Goal: Complete application form: Complete application form

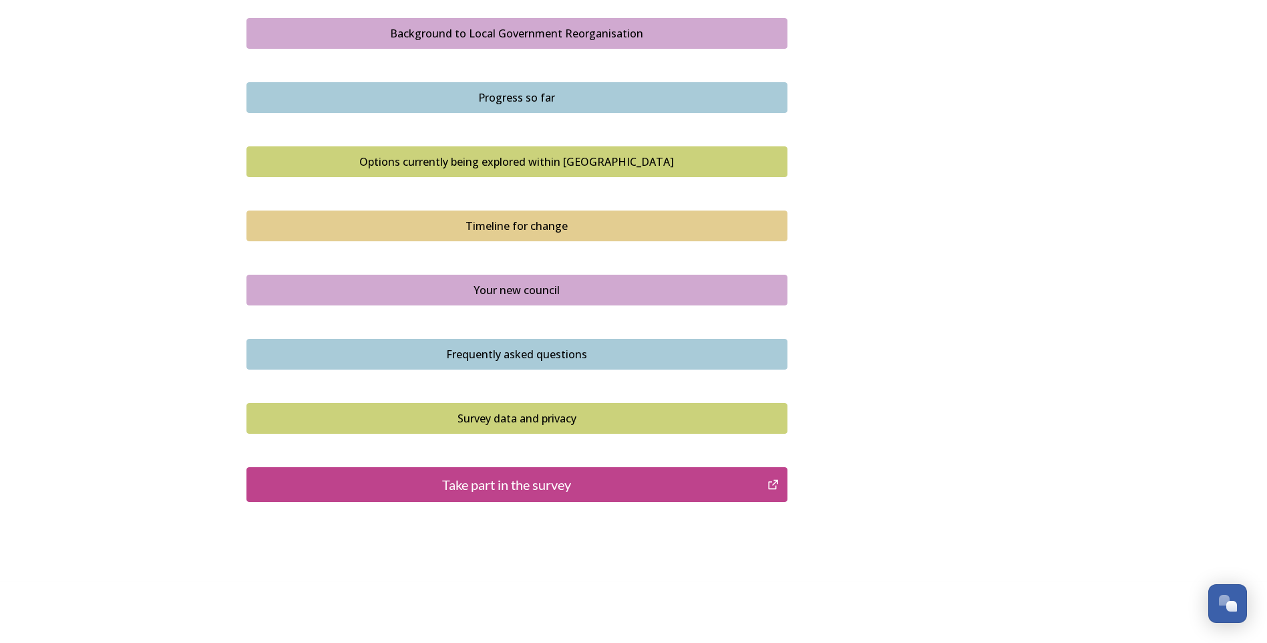
scroll to position [795, 0]
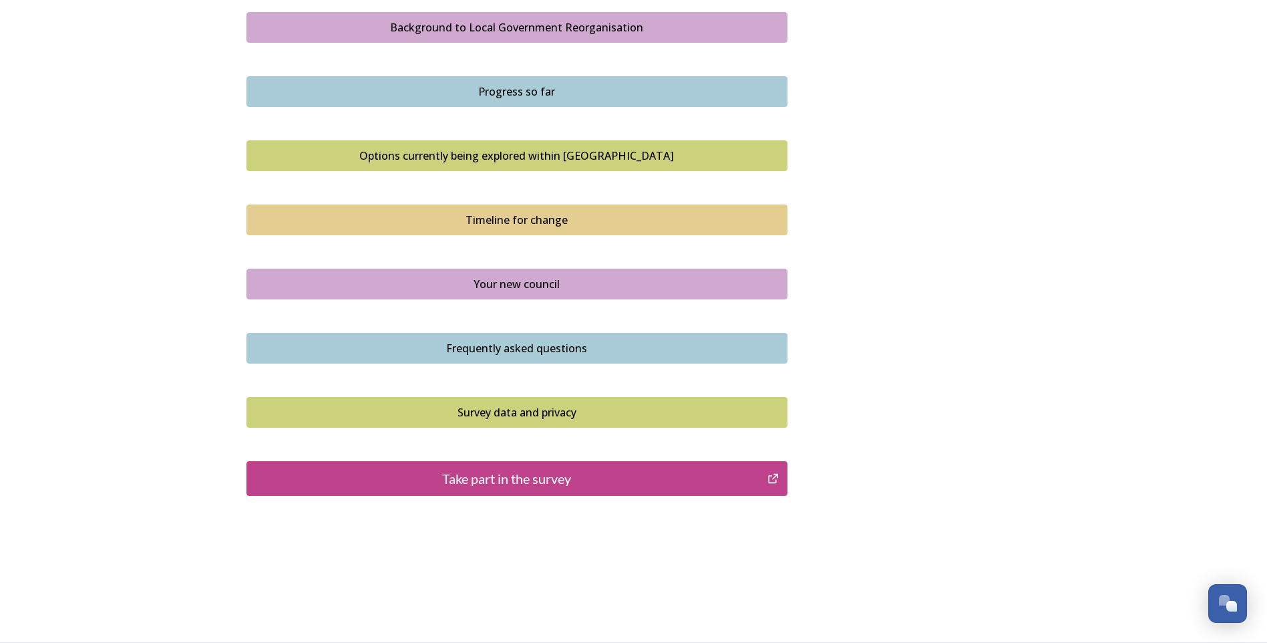
click at [525, 479] on div "Take part in the survey" at bounding box center [507, 478] width 507 height 20
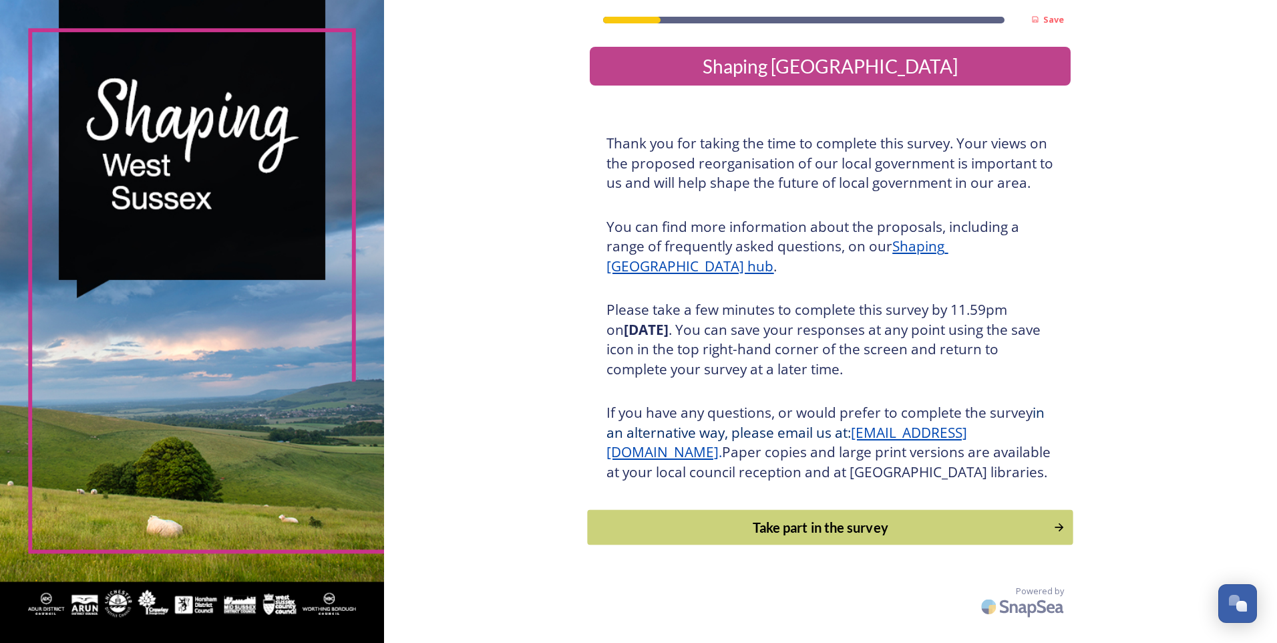
click at [839, 537] on div "Take part in the survey" at bounding box center [821, 527] width 452 height 20
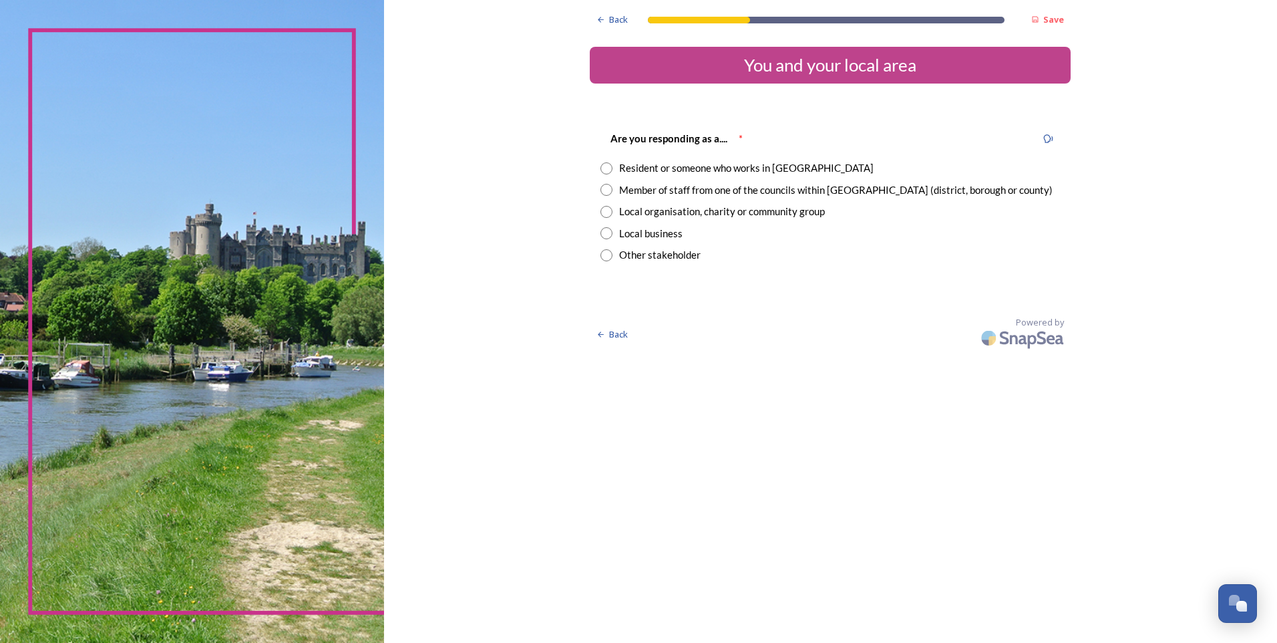
click at [605, 192] on input "radio" at bounding box center [607, 190] width 12 height 12
radio input "true"
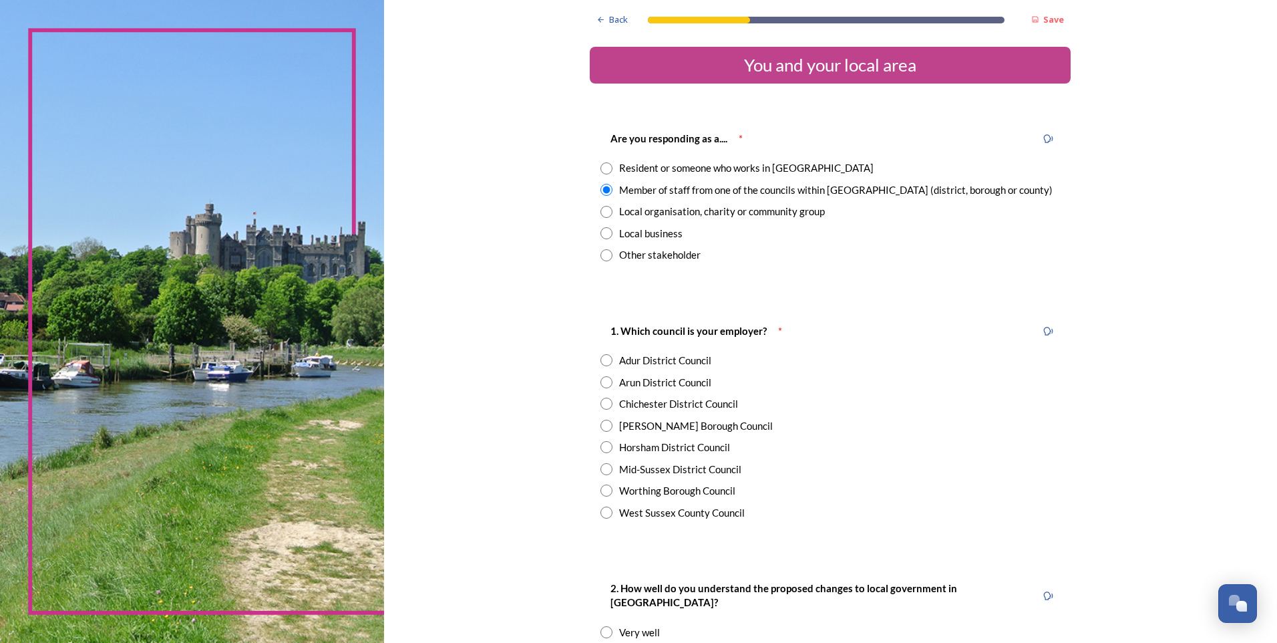
click at [608, 512] on div "West Sussex County Council" at bounding box center [831, 512] width 460 height 15
radio input "true"
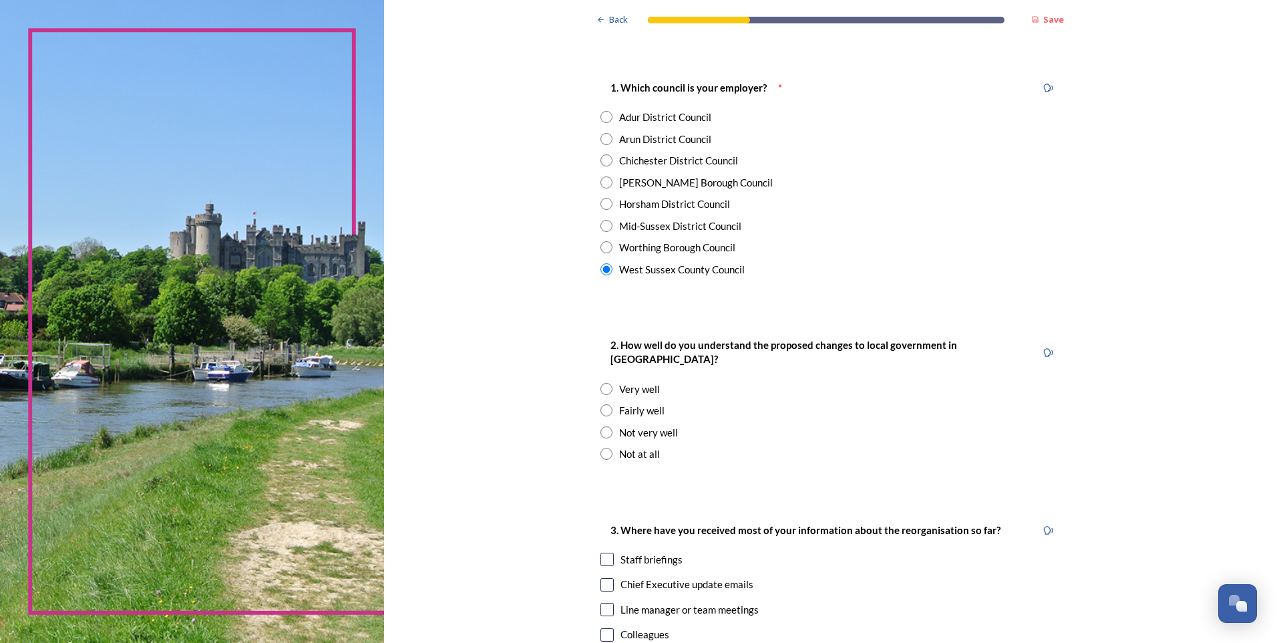
scroll to position [267, 0]
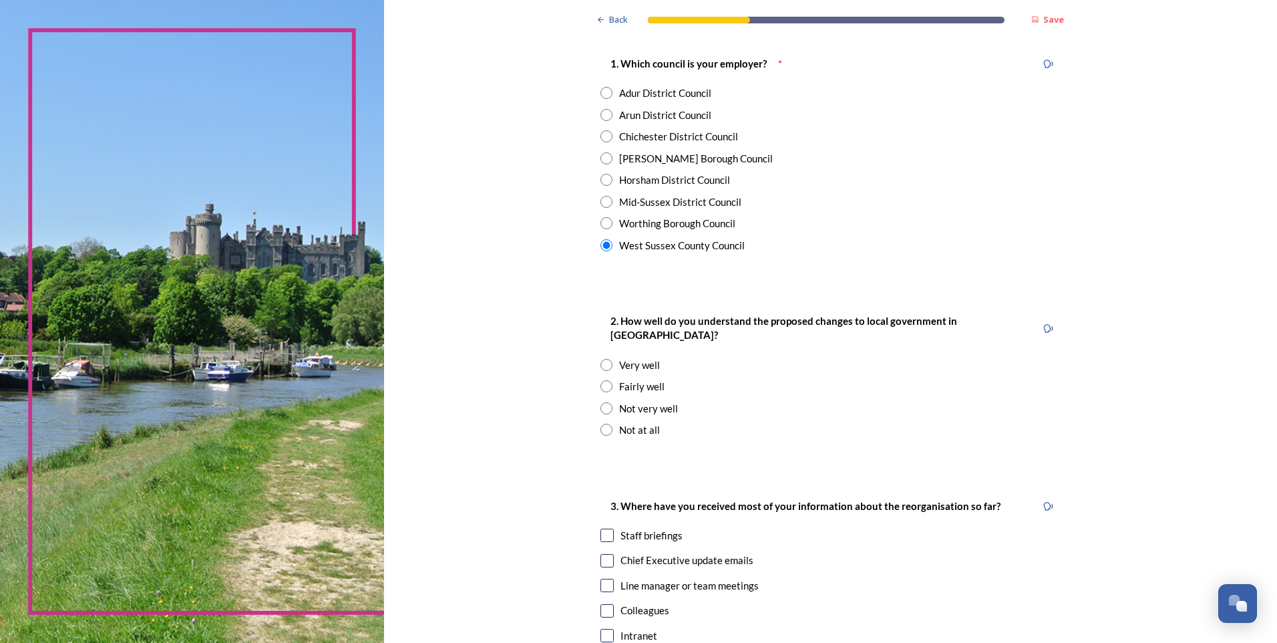
click at [603, 380] on input "radio" at bounding box center [607, 386] width 12 height 12
radio input "true"
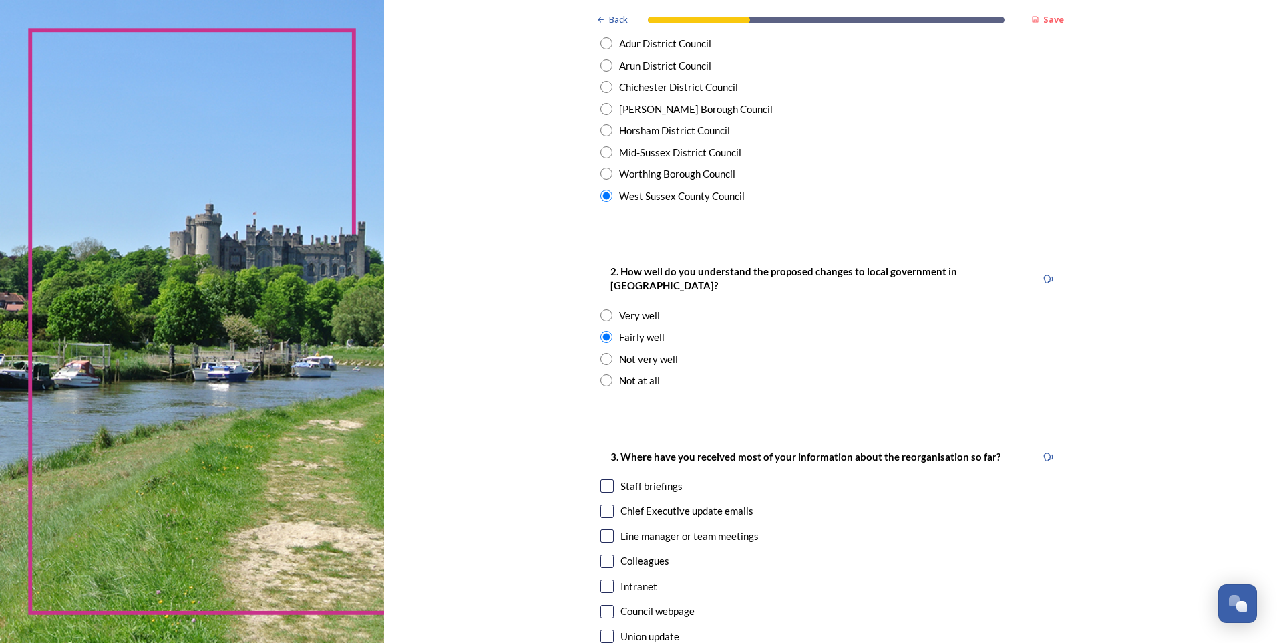
scroll to position [535, 0]
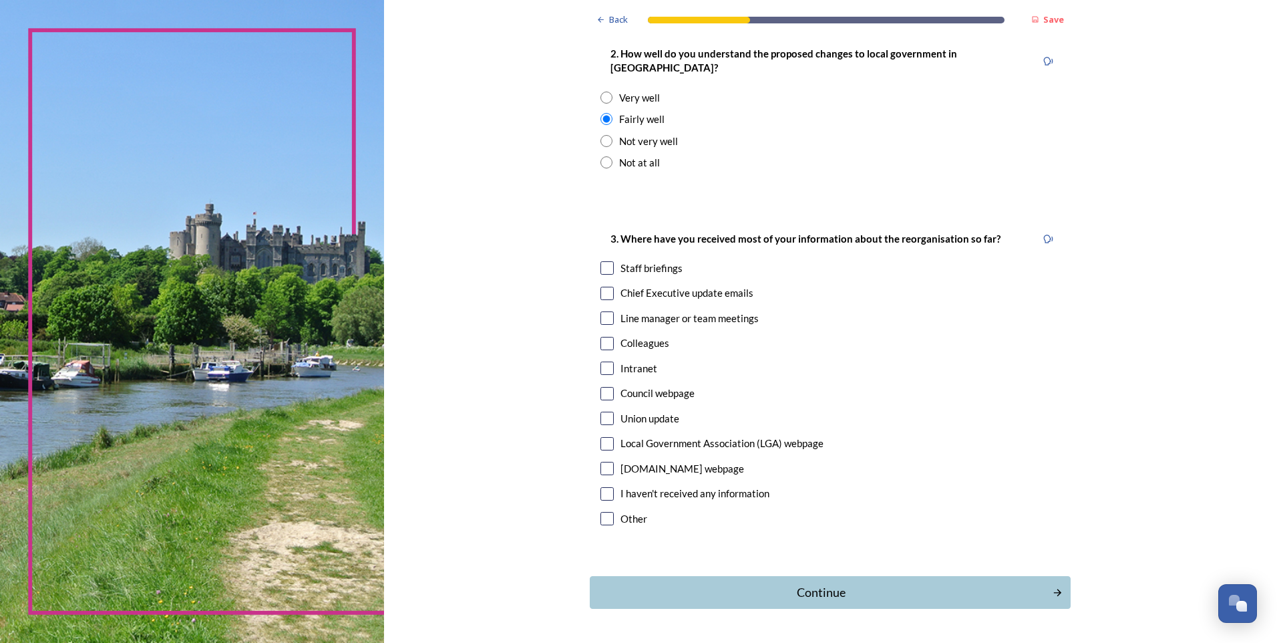
click at [602, 261] on input "checkbox" at bounding box center [607, 267] width 13 height 13
checkbox input "true"
click at [825, 583] on div "Continue" at bounding box center [821, 592] width 452 height 18
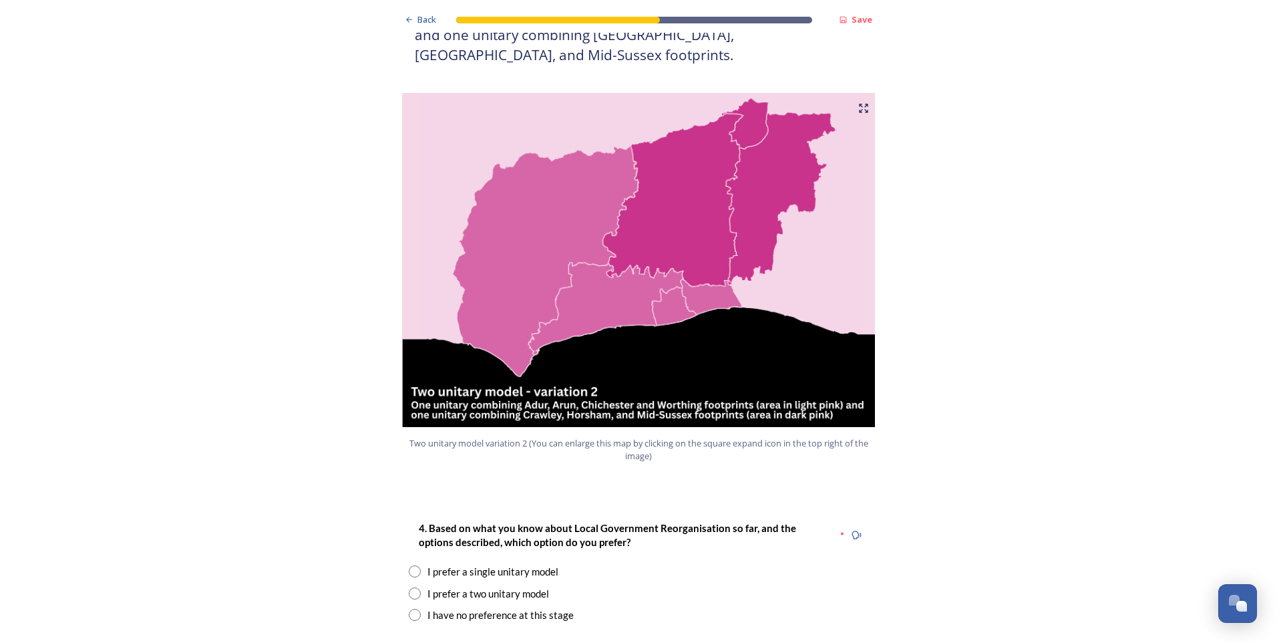
scroll to position [1403, 0]
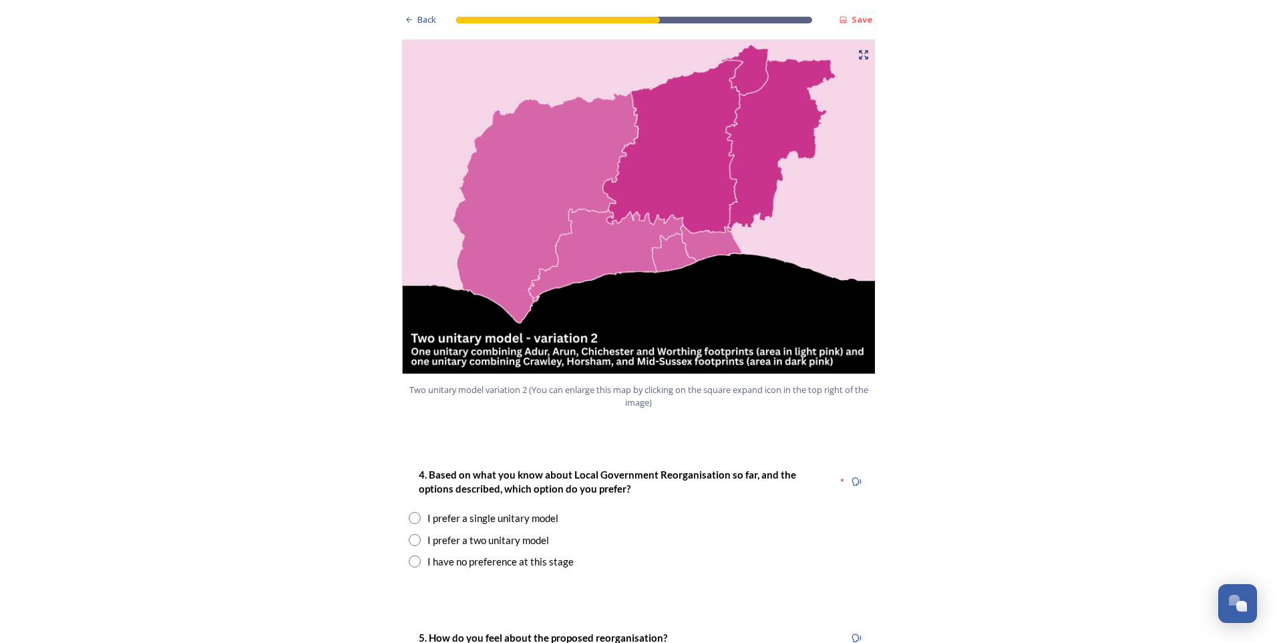
click at [411, 512] on input "radio" at bounding box center [415, 518] width 12 height 12
radio input "true"
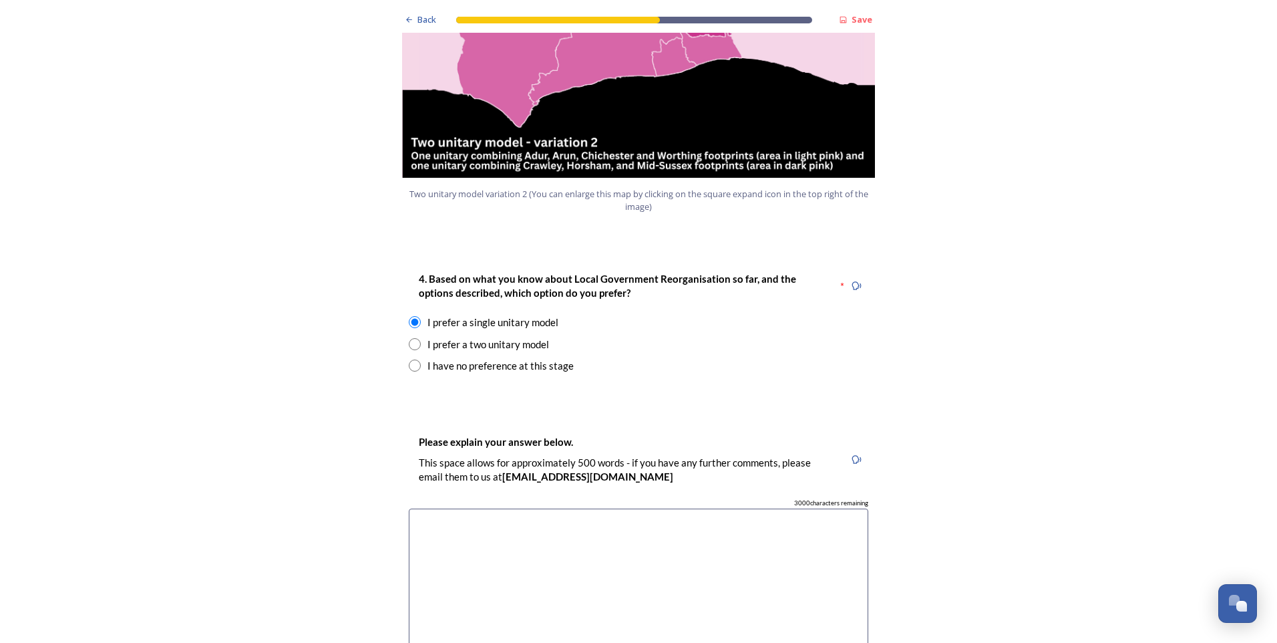
scroll to position [1737, 0]
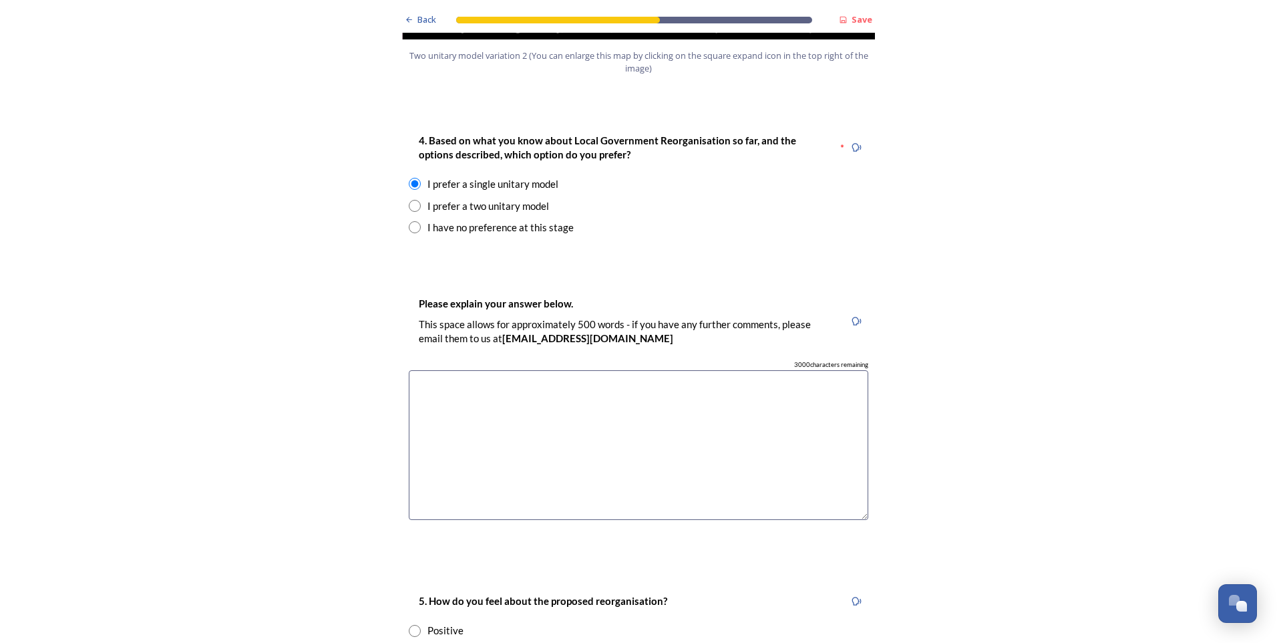
drag, startPoint x: 437, startPoint y: 359, endPoint x: 499, endPoint y: 358, distance: 62.2
click at [436, 370] on textarea at bounding box center [639, 445] width 460 height 150
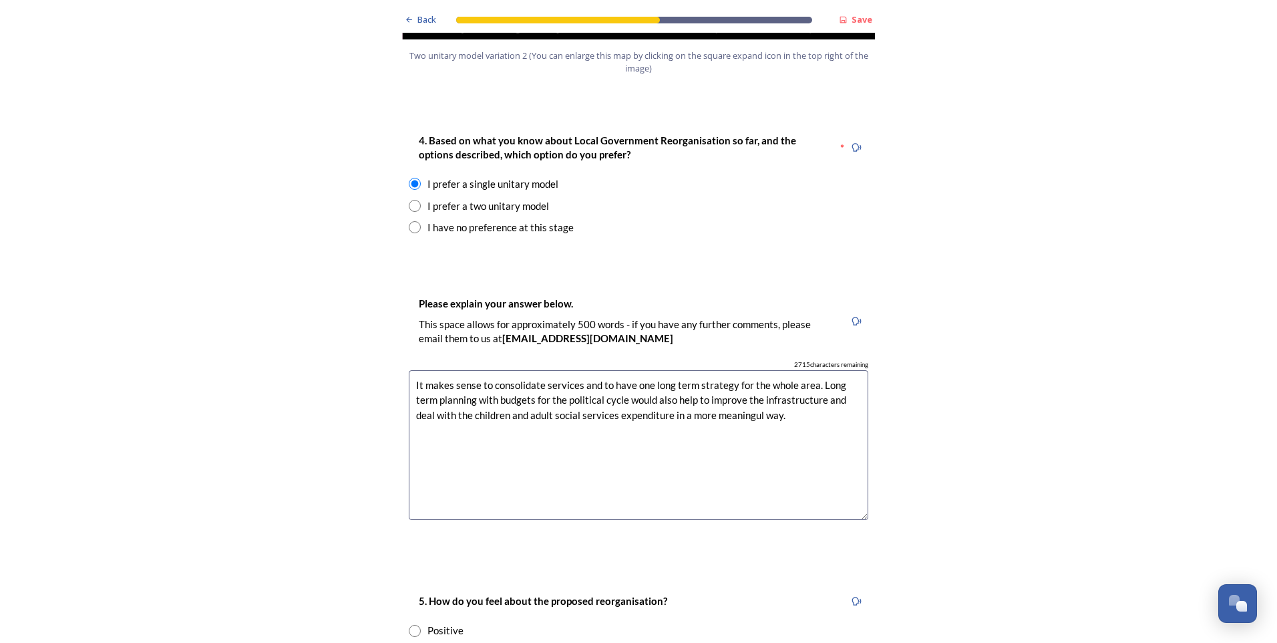
drag, startPoint x: 748, startPoint y: 374, endPoint x: 760, endPoint y: 374, distance: 12.0
click at [752, 374] on textarea "It makes sense to consolidate services and to have one long term strategy for t…" at bounding box center [639, 445] width 460 height 150
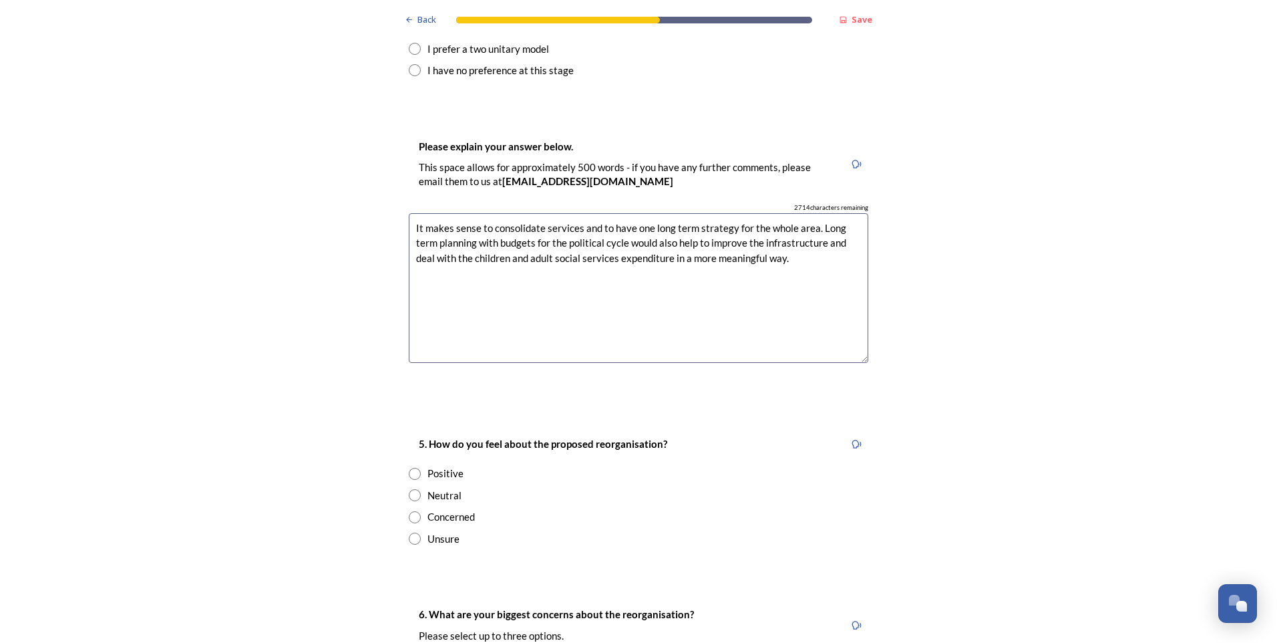
scroll to position [2004, 0]
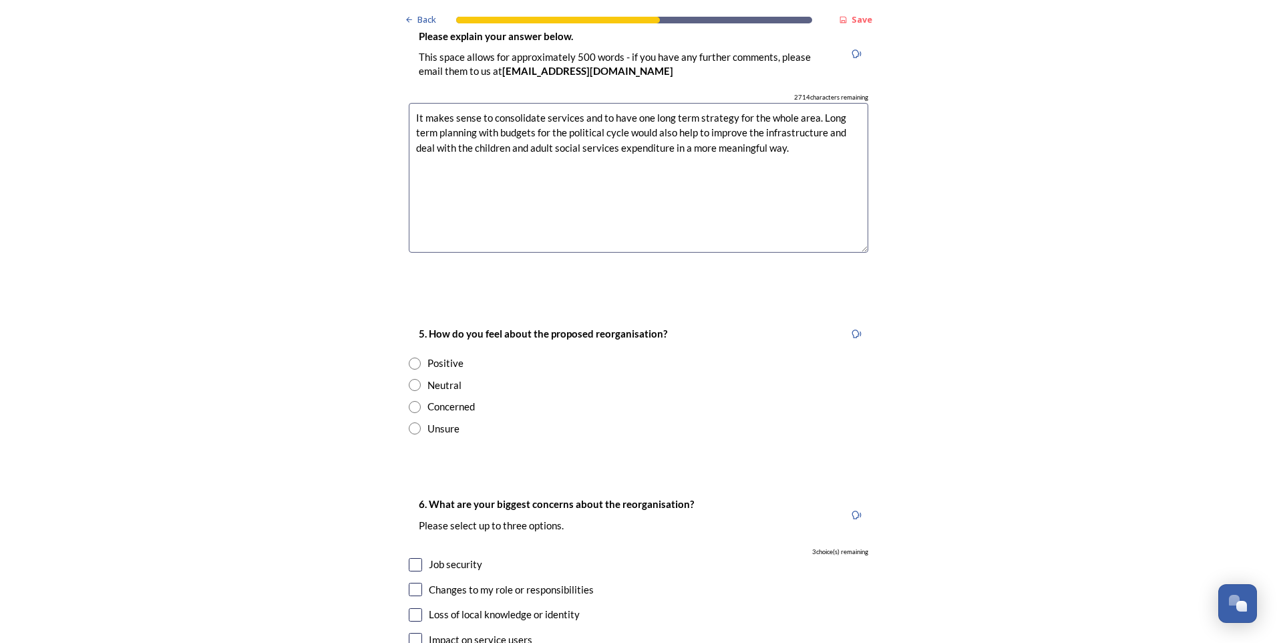
type textarea "It makes sense to consolidate services and to have one long term strategy for t…"
click at [409, 357] on input "radio" at bounding box center [415, 363] width 12 height 12
radio input "true"
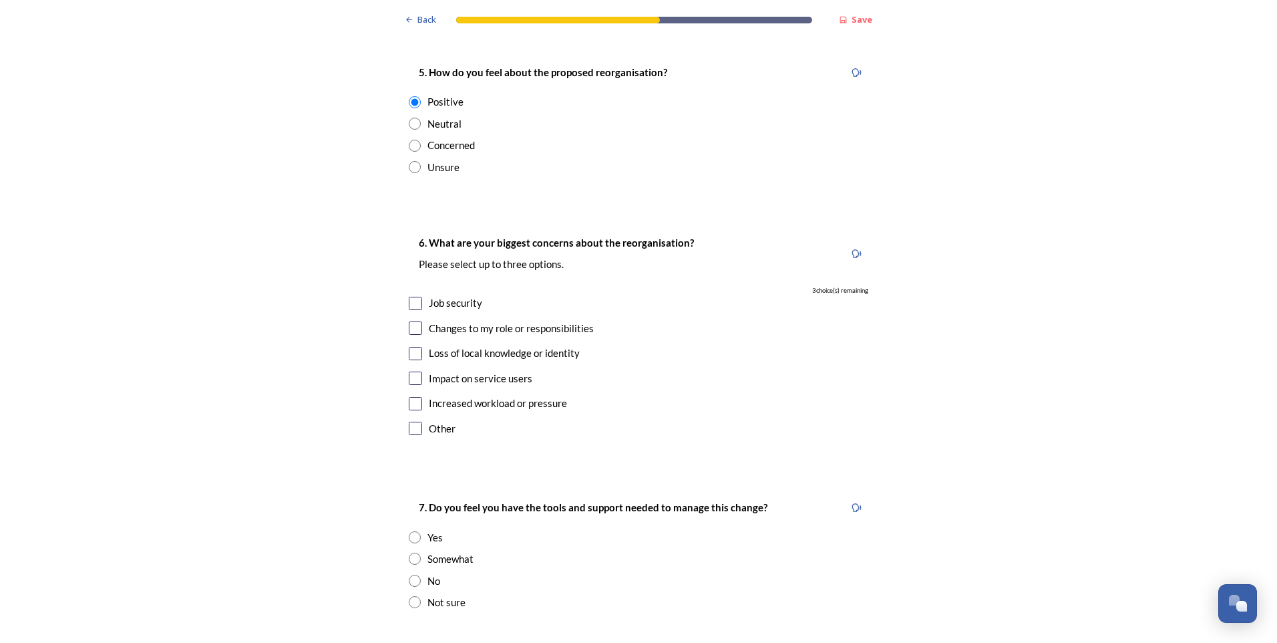
scroll to position [2272, 0]
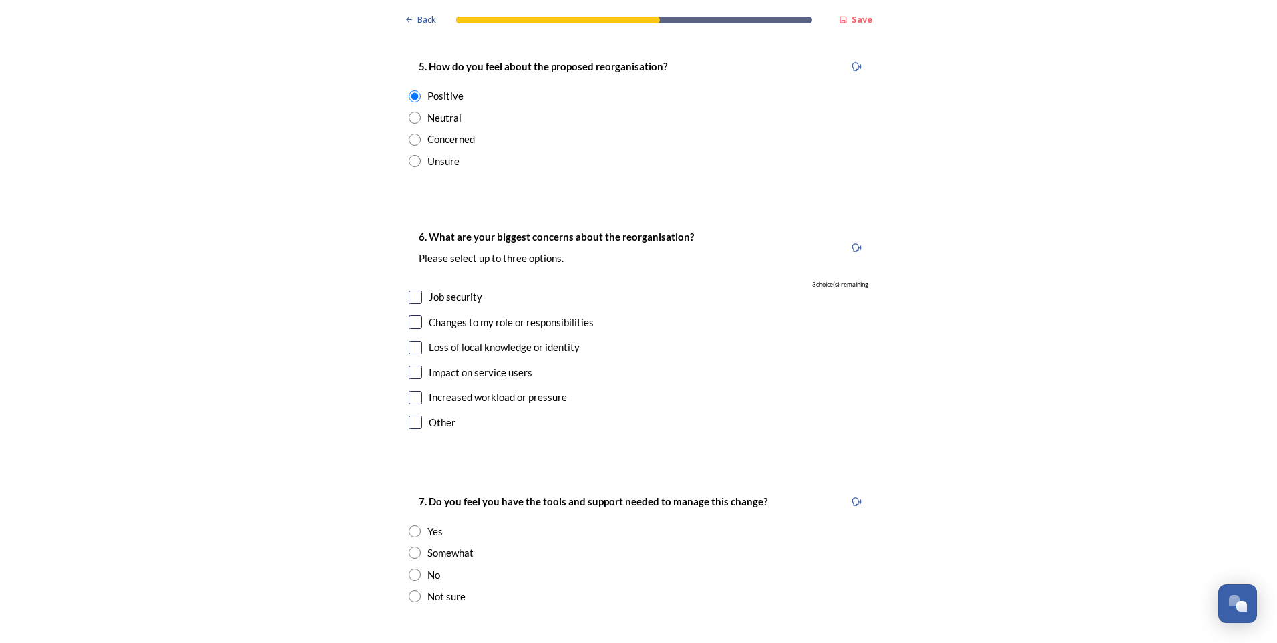
click at [409, 391] on input "checkbox" at bounding box center [415, 397] width 13 height 13
checkbox input "true"
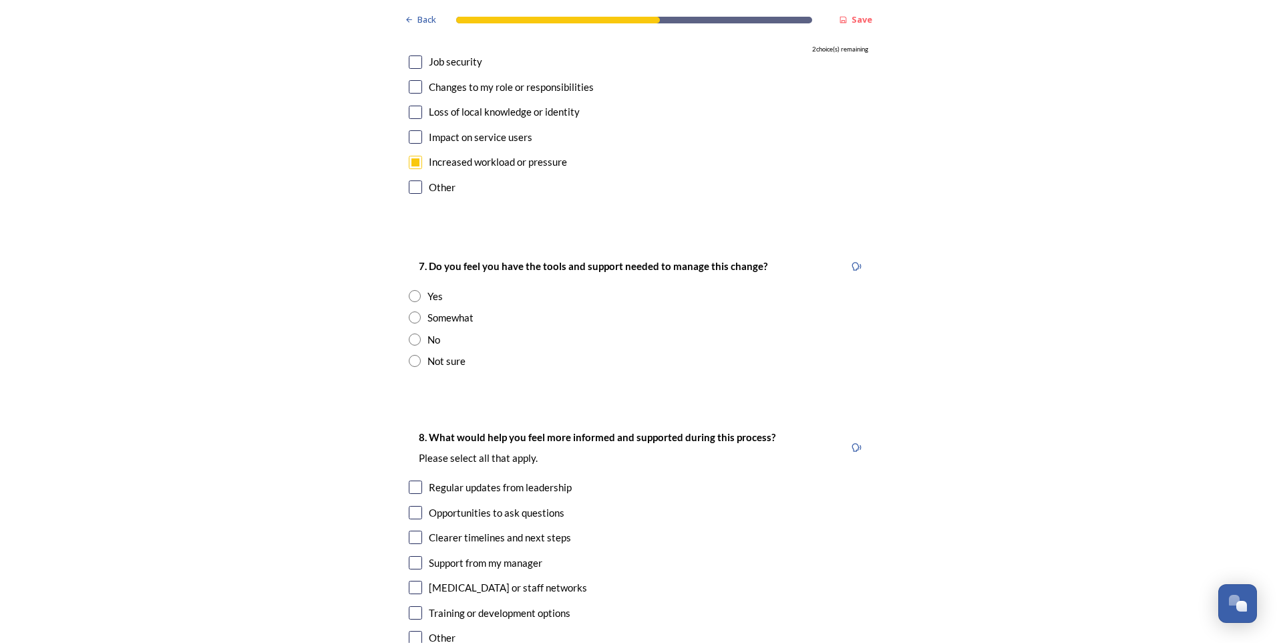
scroll to position [2539, 0]
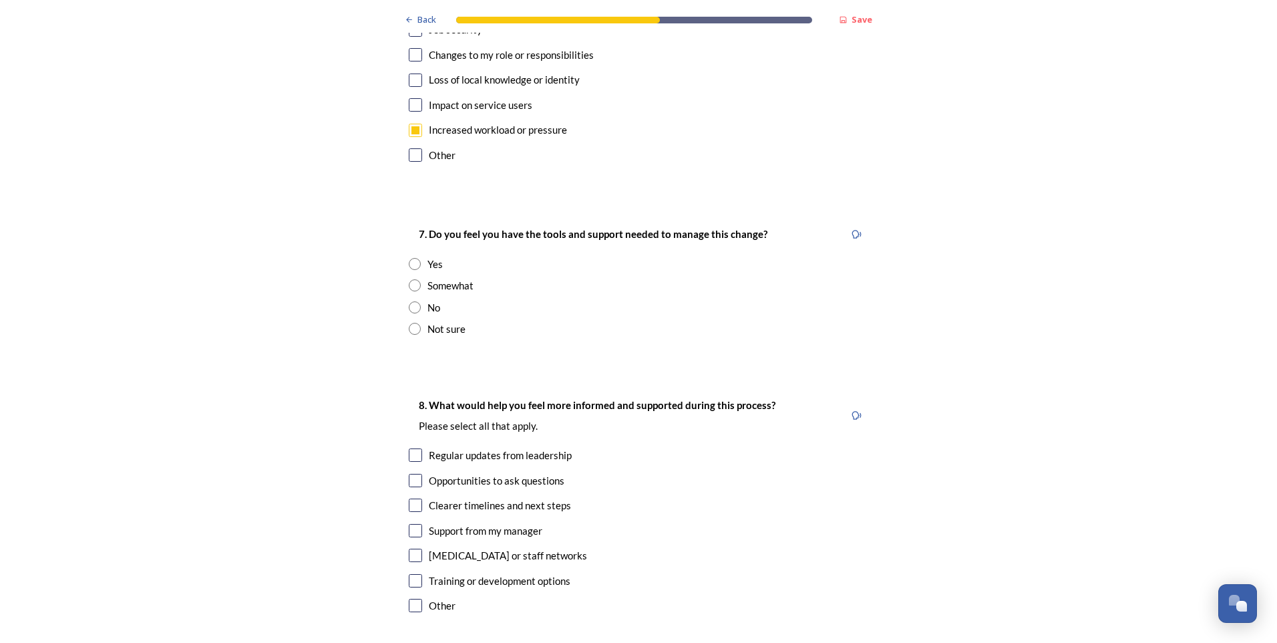
click at [409, 258] on input "radio" at bounding box center [415, 264] width 12 height 12
radio input "true"
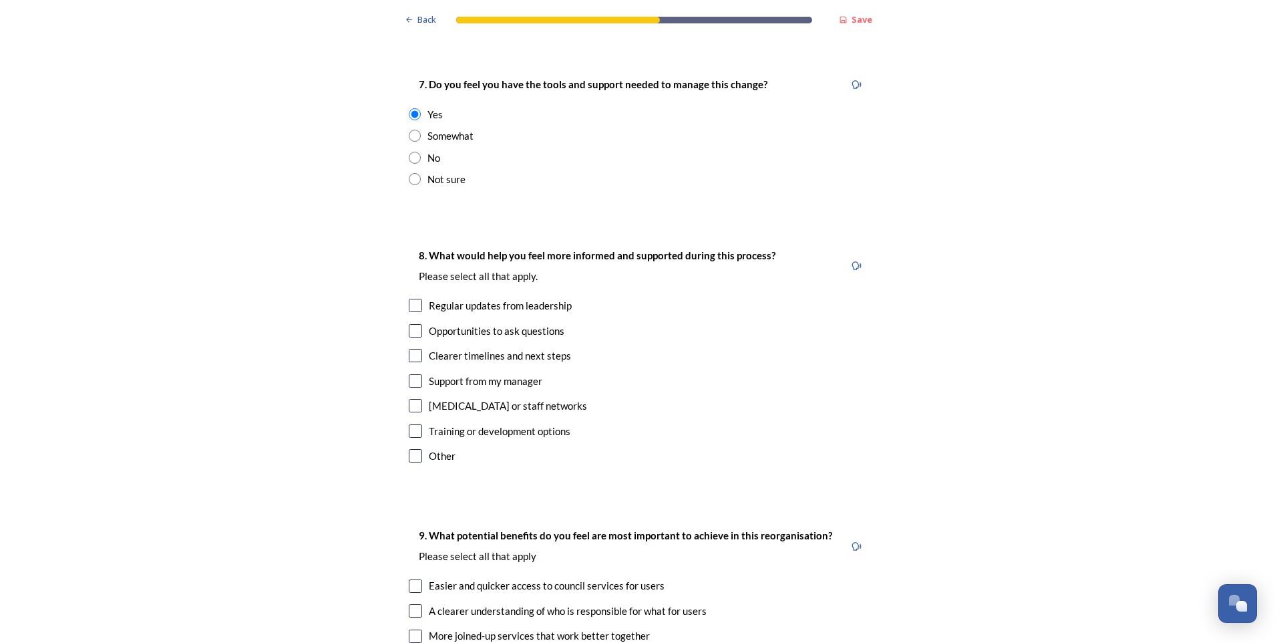
scroll to position [2739, 0]
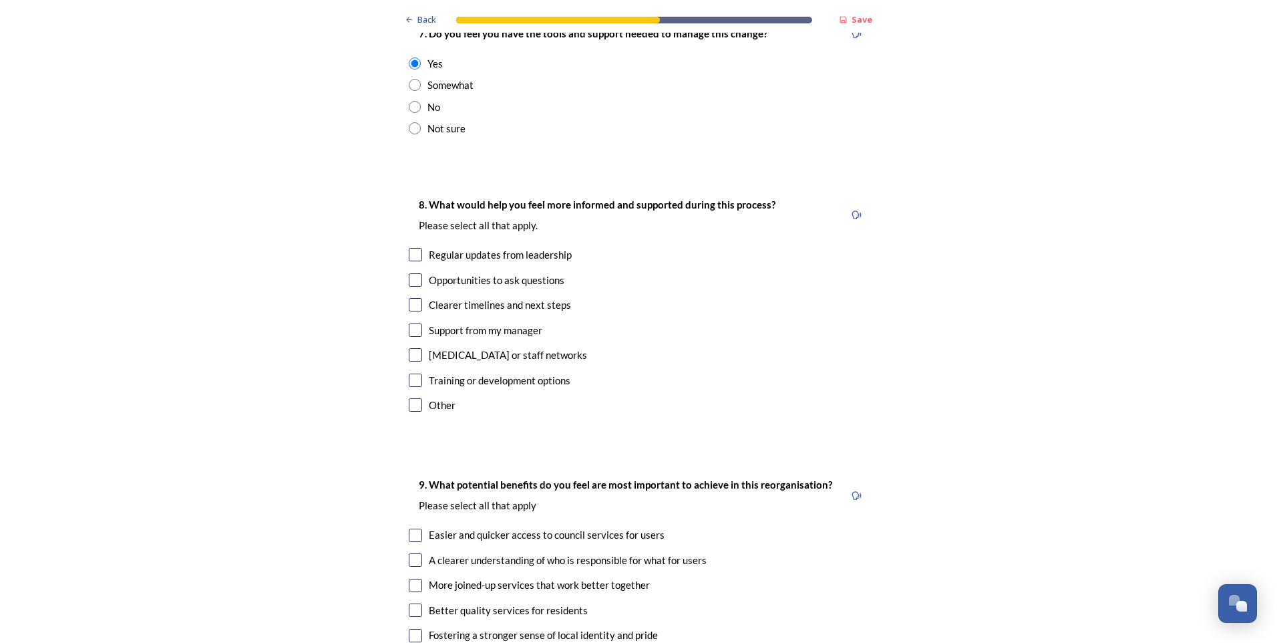
click at [411, 248] on input "checkbox" at bounding box center [415, 254] width 13 height 13
checkbox input "true"
click at [412, 273] on input "checkbox" at bounding box center [415, 279] width 13 height 13
checkbox input "true"
click at [412, 298] on input "checkbox" at bounding box center [415, 304] width 13 height 13
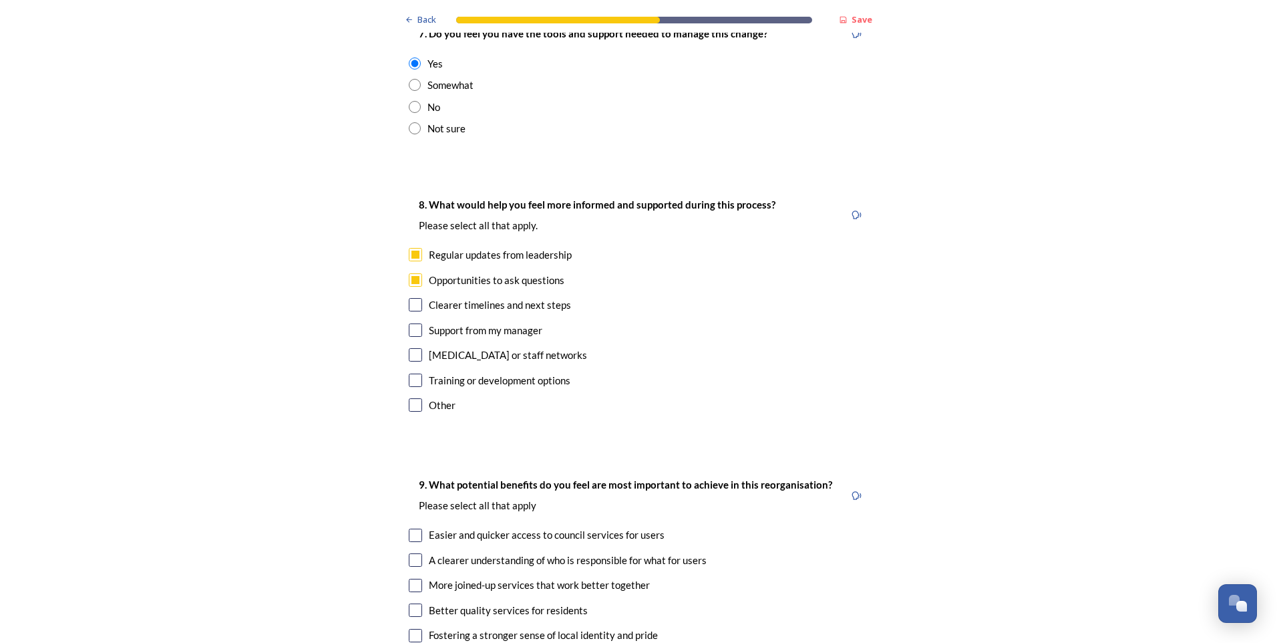
checkbox input "true"
click at [412, 373] on input "checkbox" at bounding box center [415, 379] width 13 height 13
checkbox input "true"
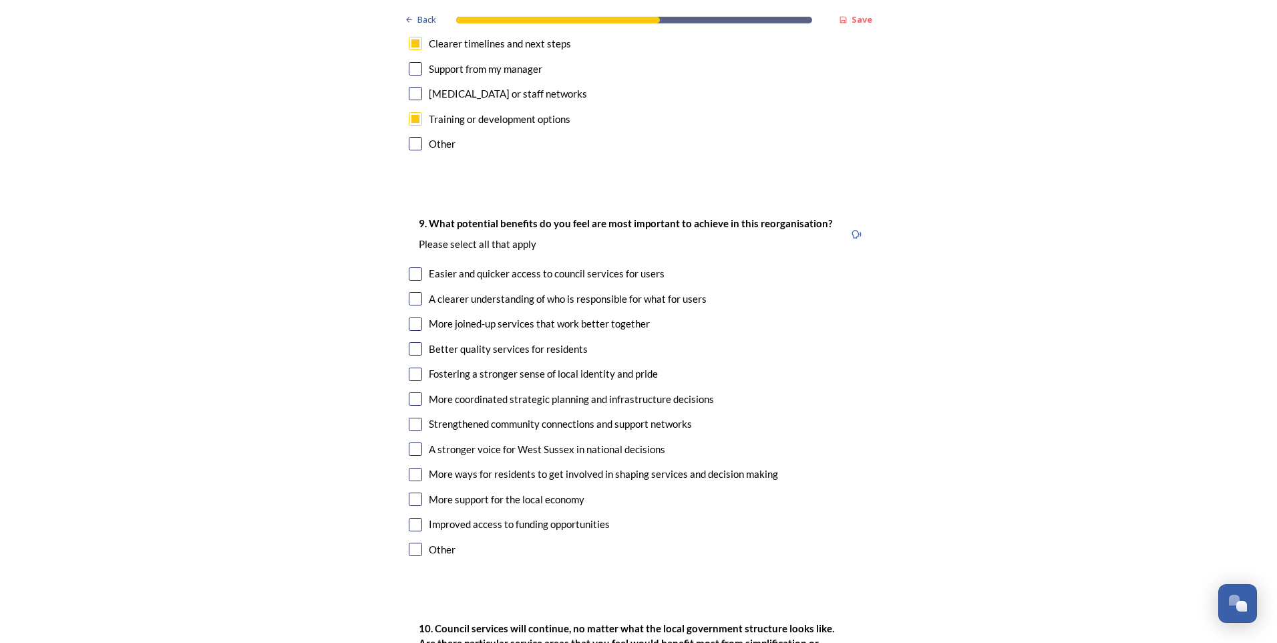
scroll to position [3007, 0]
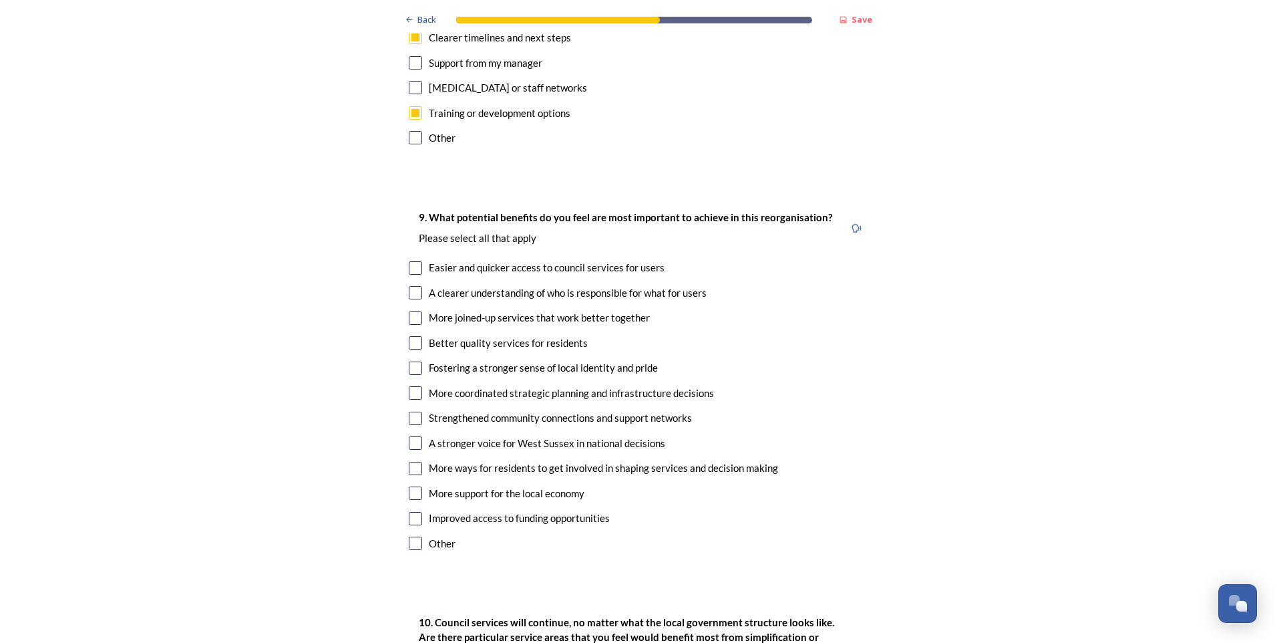
click at [409, 261] on input "checkbox" at bounding box center [415, 267] width 13 height 13
checkbox input "true"
click at [409, 286] on input "checkbox" at bounding box center [415, 292] width 13 height 13
checkbox input "true"
click at [414, 311] on input "checkbox" at bounding box center [415, 317] width 13 height 13
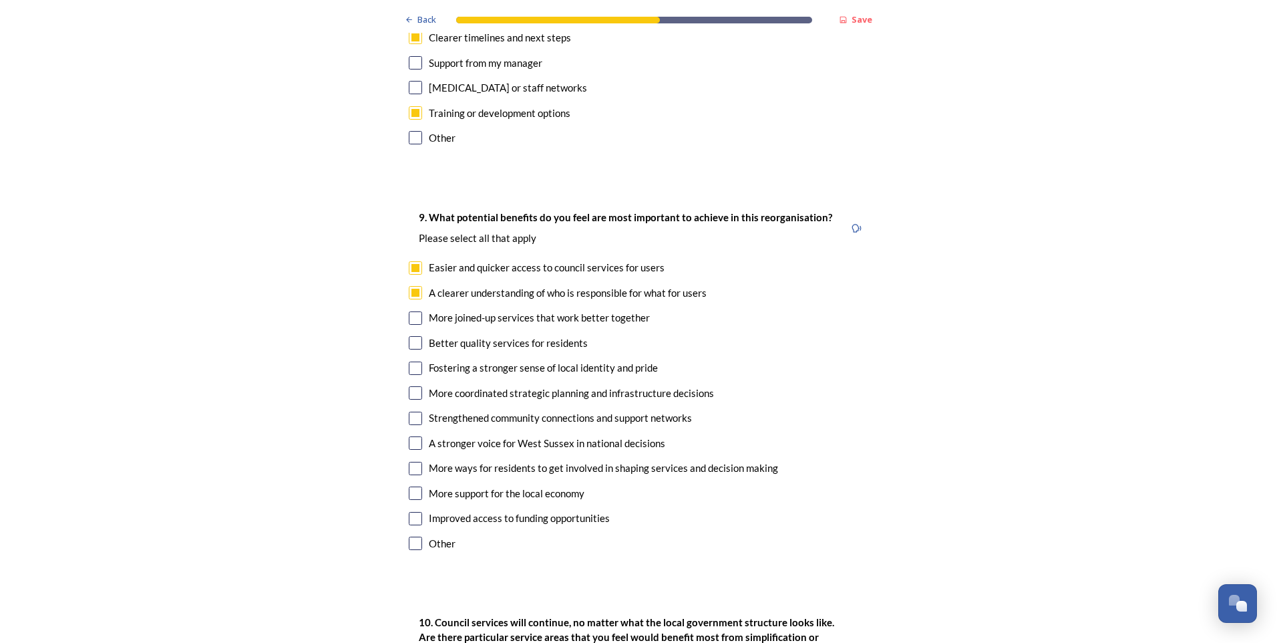
checkbox input "true"
click at [409, 336] on input "checkbox" at bounding box center [415, 342] width 13 height 13
checkbox input "true"
click at [414, 361] on input "checkbox" at bounding box center [415, 367] width 13 height 13
checkbox input "true"
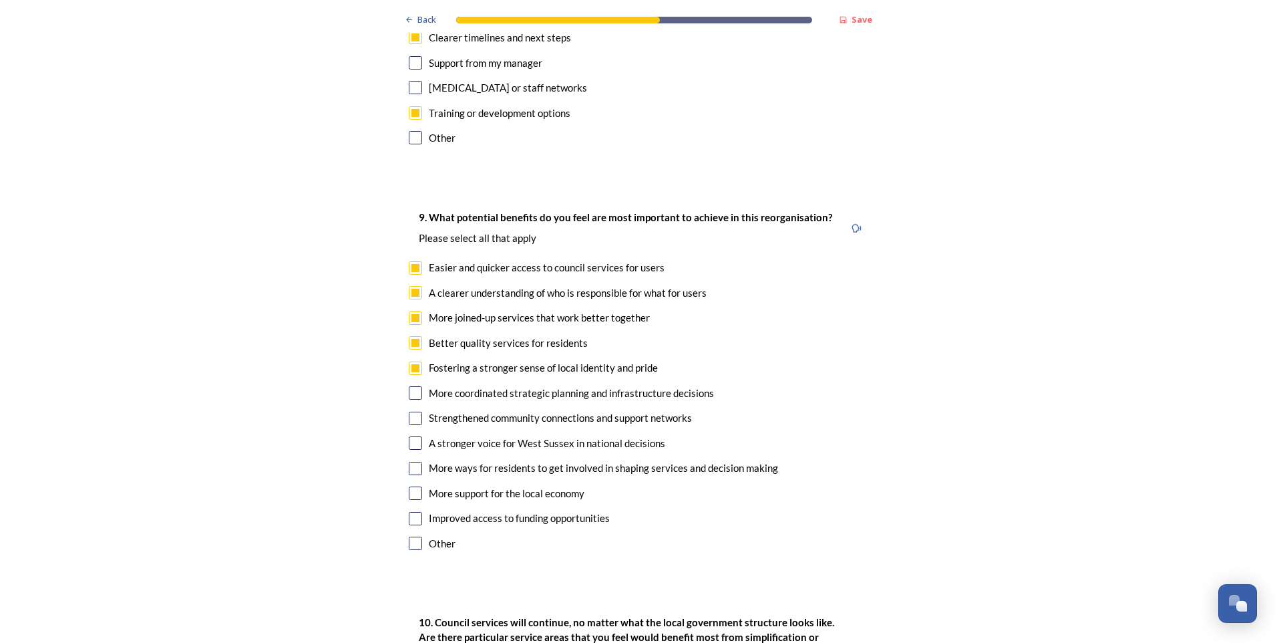
click at [410, 386] on input "checkbox" at bounding box center [415, 392] width 13 height 13
checkbox input "true"
click at [409, 412] on input "checkbox" at bounding box center [415, 418] width 13 height 13
checkbox input "true"
click at [412, 436] on input "checkbox" at bounding box center [415, 442] width 13 height 13
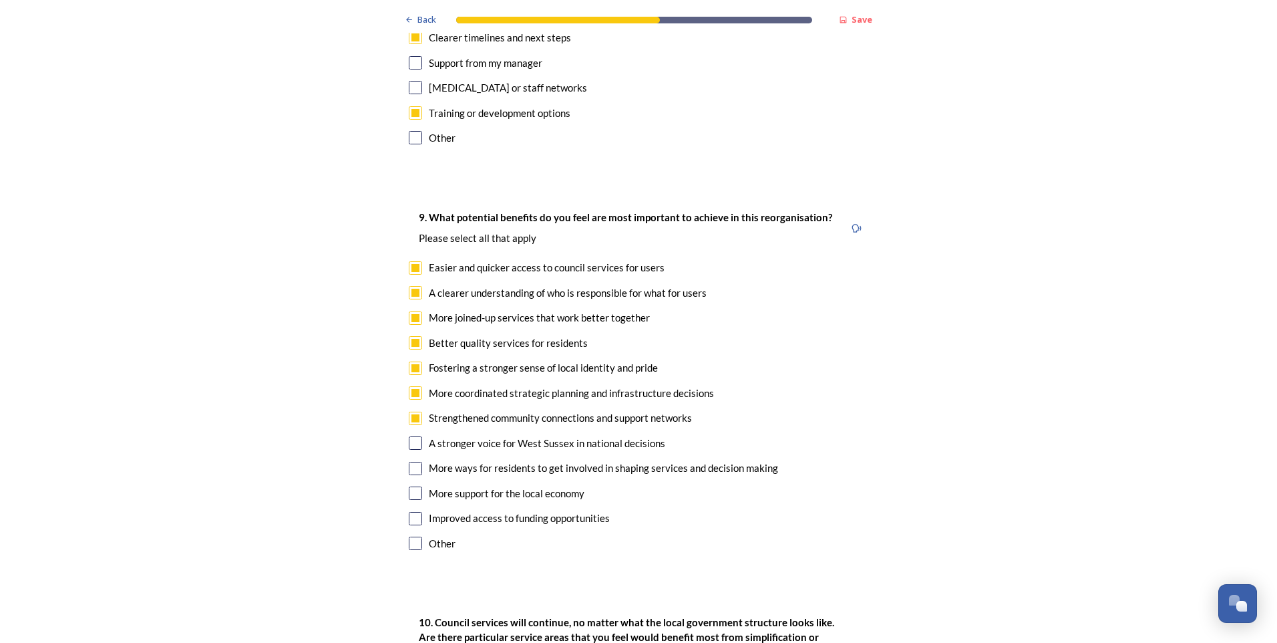
checkbox input "true"
click at [410, 462] on input "checkbox" at bounding box center [415, 468] width 13 height 13
checkbox input "true"
click at [410, 486] on input "checkbox" at bounding box center [415, 492] width 13 height 13
checkbox input "true"
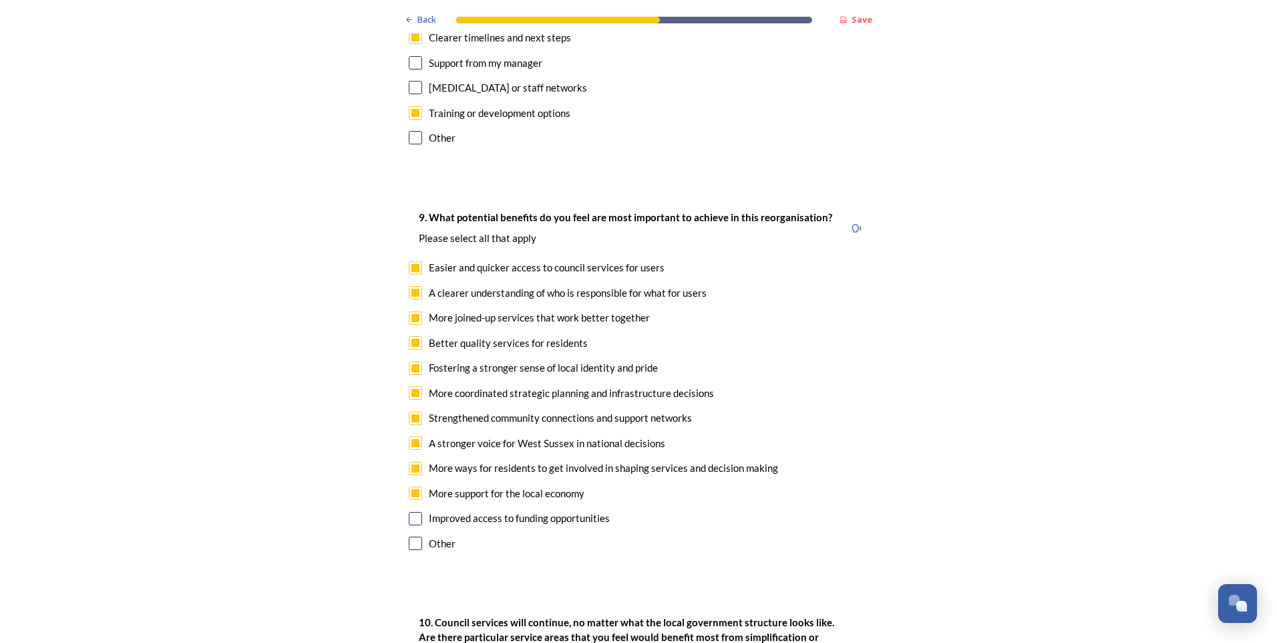
click at [412, 512] on input "checkbox" at bounding box center [415, 518] width 13 height 13
checkbox input "true"
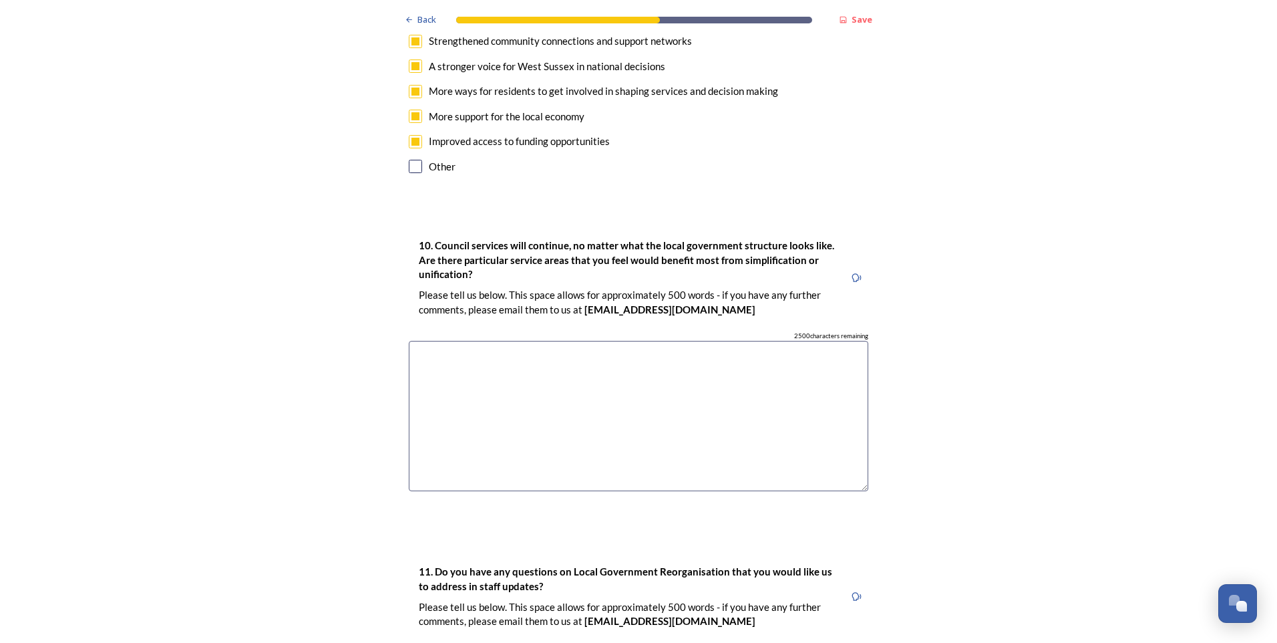
scroll to position [3407, 0]
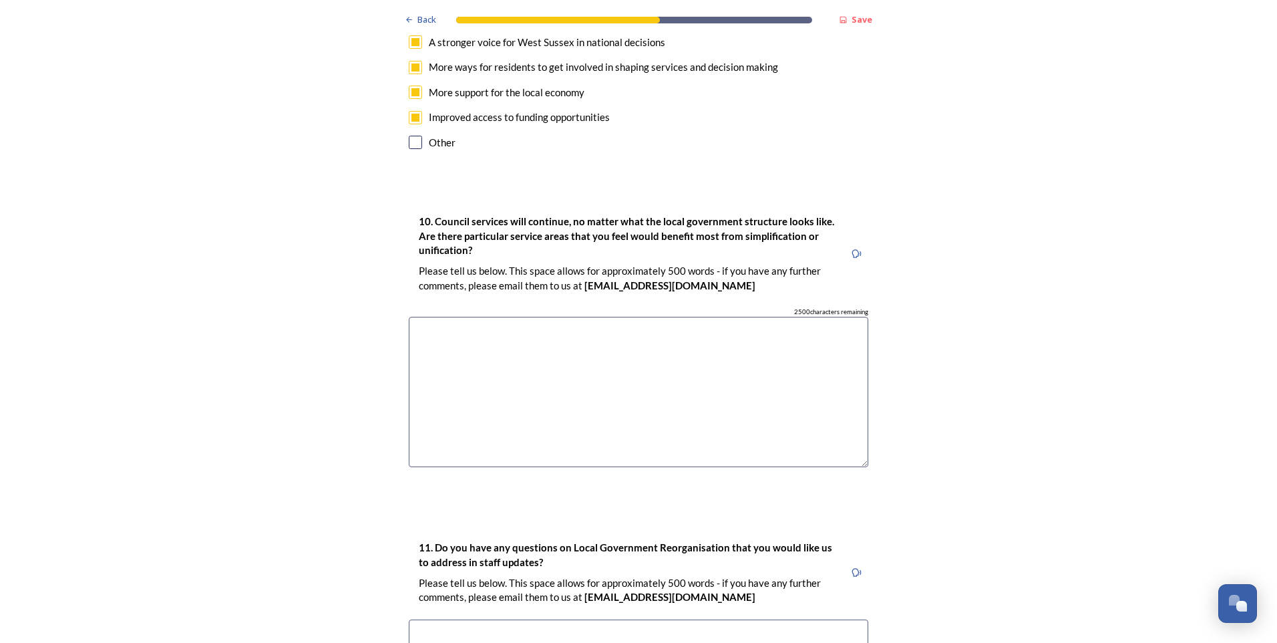
click at [433, 317] on textarea at bounding box center [639, 392] width 460 height 150
click at [409, 317] on textarea "Adult Social Services , Road Infrastructure" at bounding box center [639, 392] width 460 height 150
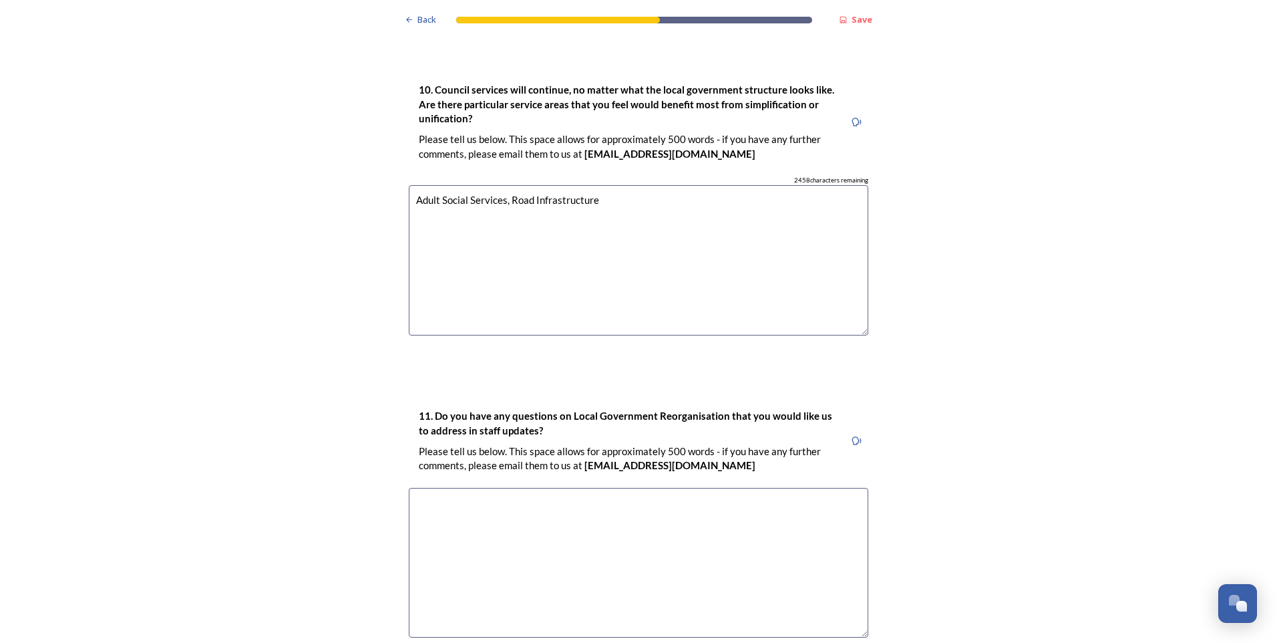
scroll to position [3608, 0]
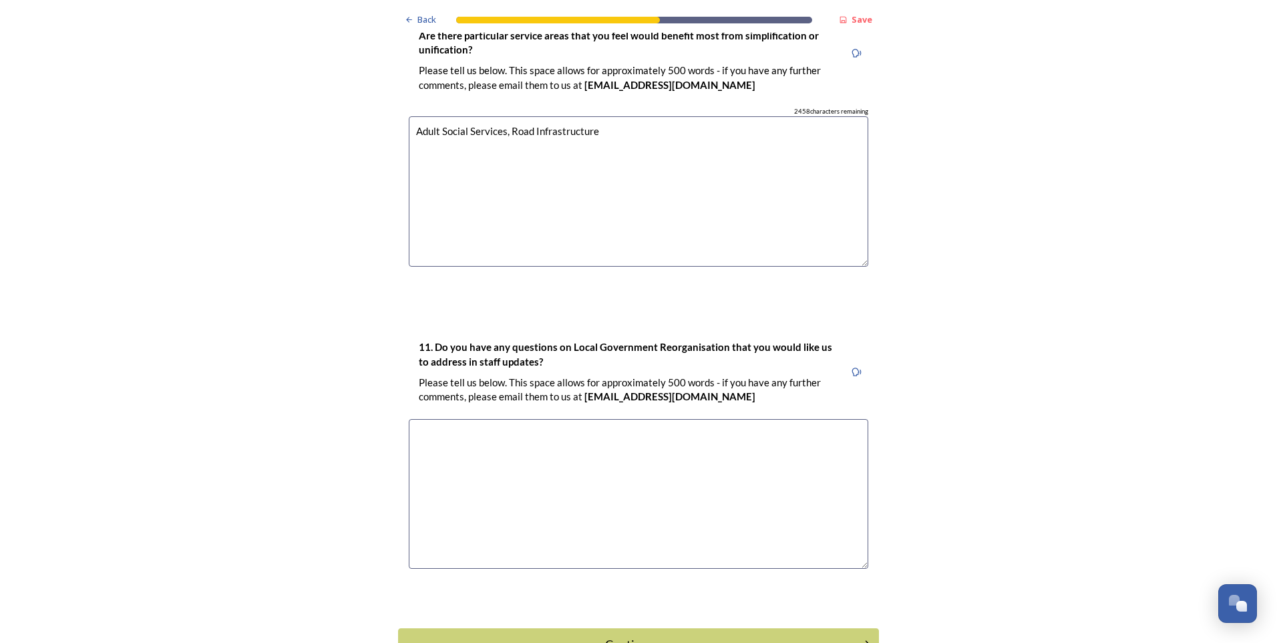
type textarea "Adult Social Services, Road Infrastructure"
click at [455, 424] on textarea at bounding box center [639, 494] width 460 height 150
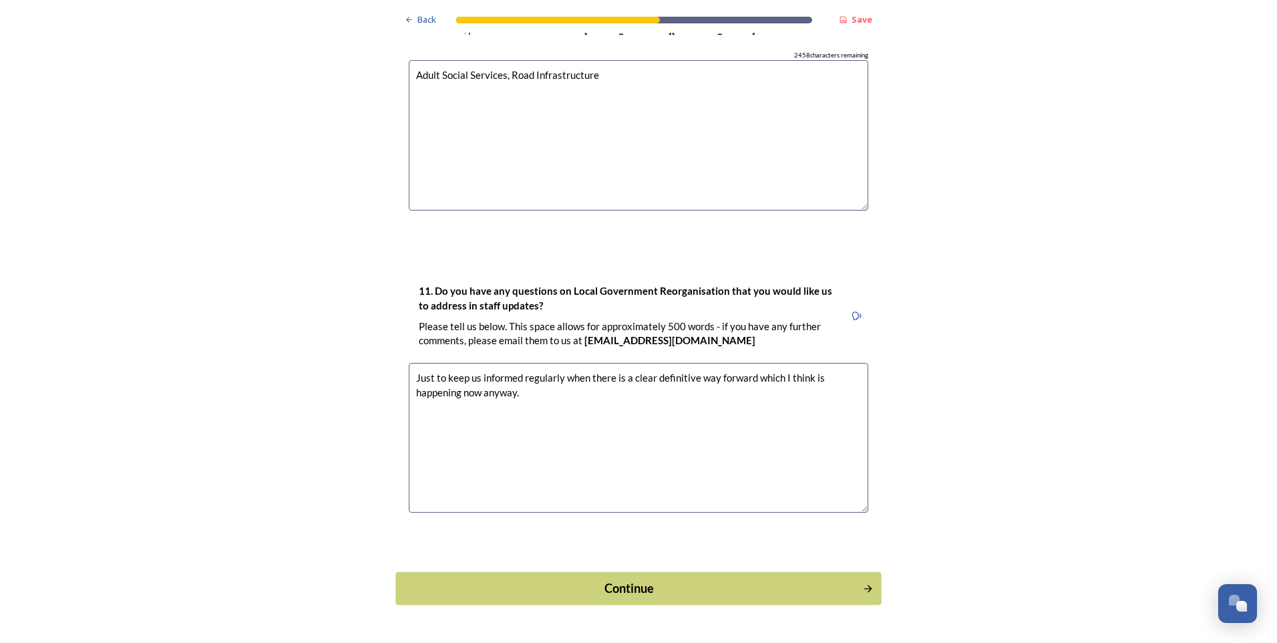
type textarea "Just to keep us informed regularly when there is a clear definitive way forward…"
click at [613, 579] on div "Continue" at bounding box center [630, 588] width 452 height 18
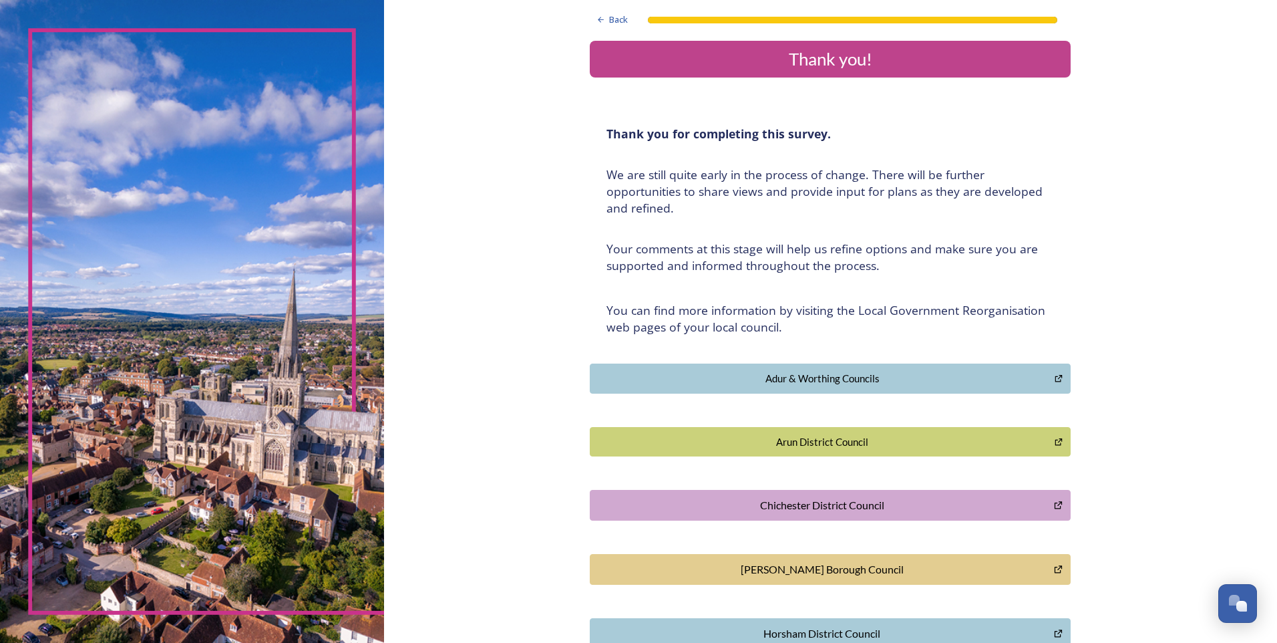
scroll to position [0, 0]
